Goal: Navigation & Orientation: Locate item on page

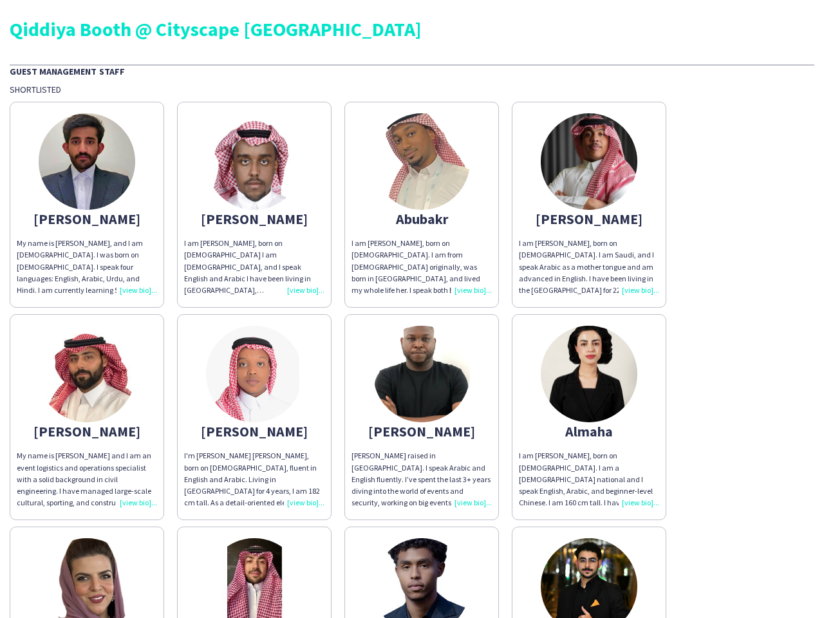
click at [87, 205] on img at bounding box center [87, 161] width 97 height 97
click at [254, 205] on img at bounding box center [254, 161] width 97 height 97
click at [421, 205] on img at bounding box center [421, 161] width 97 height 97
click at [589, 205] on img at bounding box center [588, 161] width 97 height 97
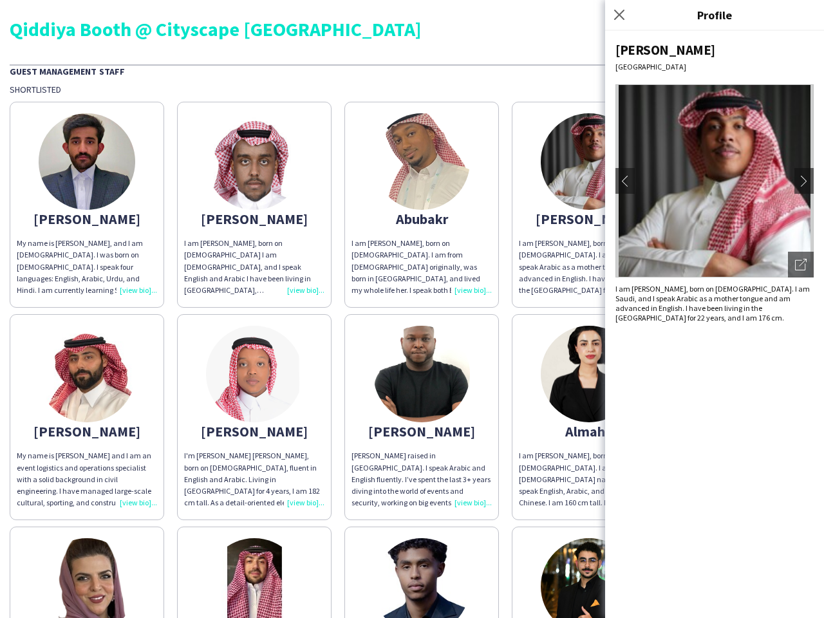
click at [87, 417] on img at bounding box center [87, 374] width 97 height 97
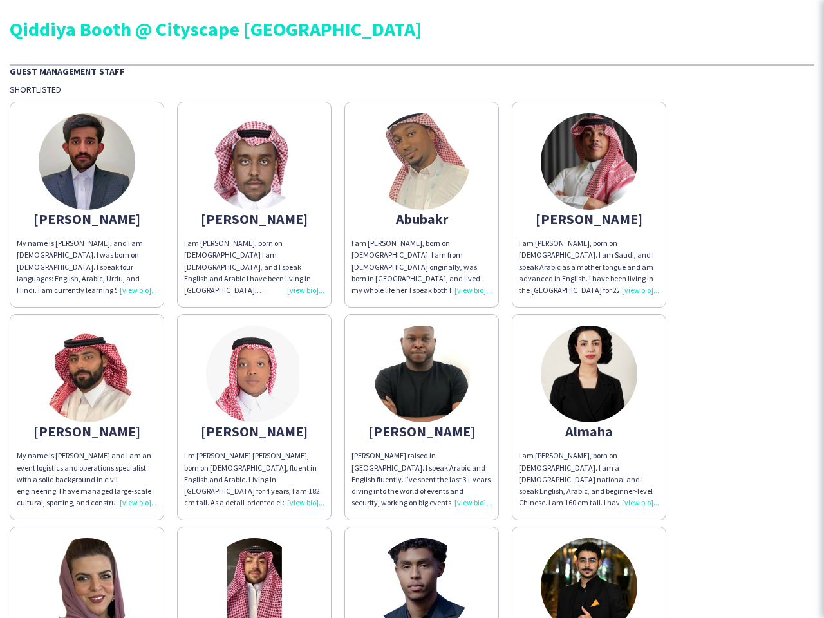
click at [254, 417] on img at bounding box center [254, 374] width 97 height 97
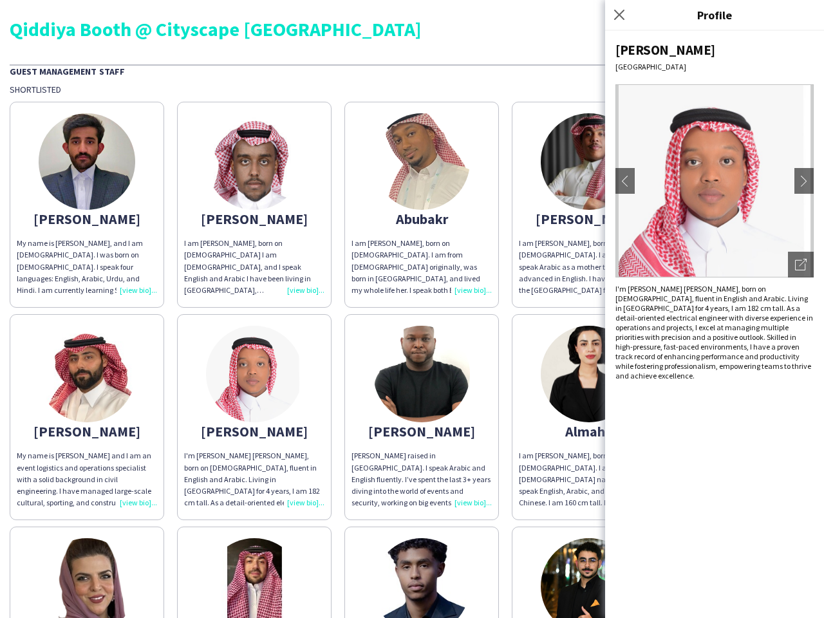
click at [421, 417] on img at bounding box center [421, 374] width 97 height 97
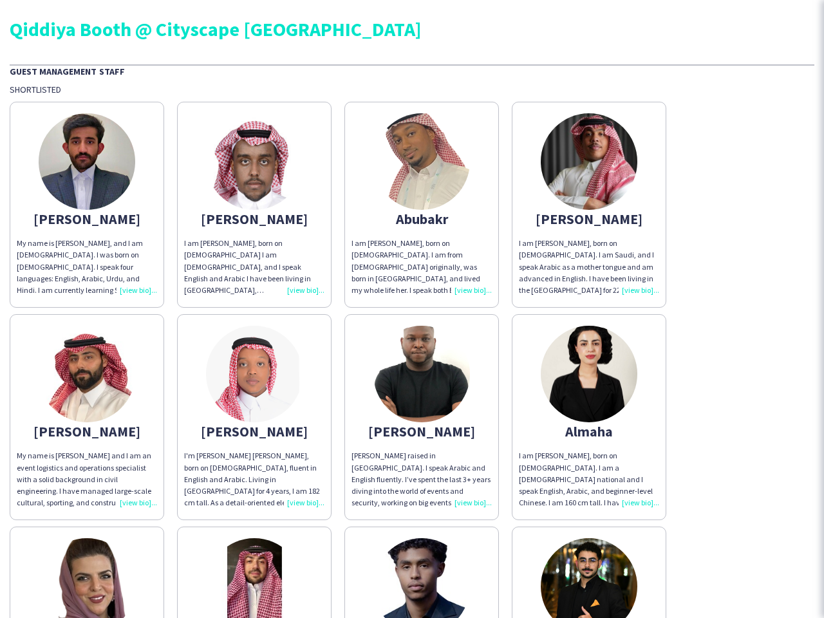
click at [589, 417] on img at bounding box center [588, 374] width 97 height 97
click at [87, 572] on img at bounding box center [87, 586] width 97 height 97
